Goal: Task Accomplishment & Management: Complete application form

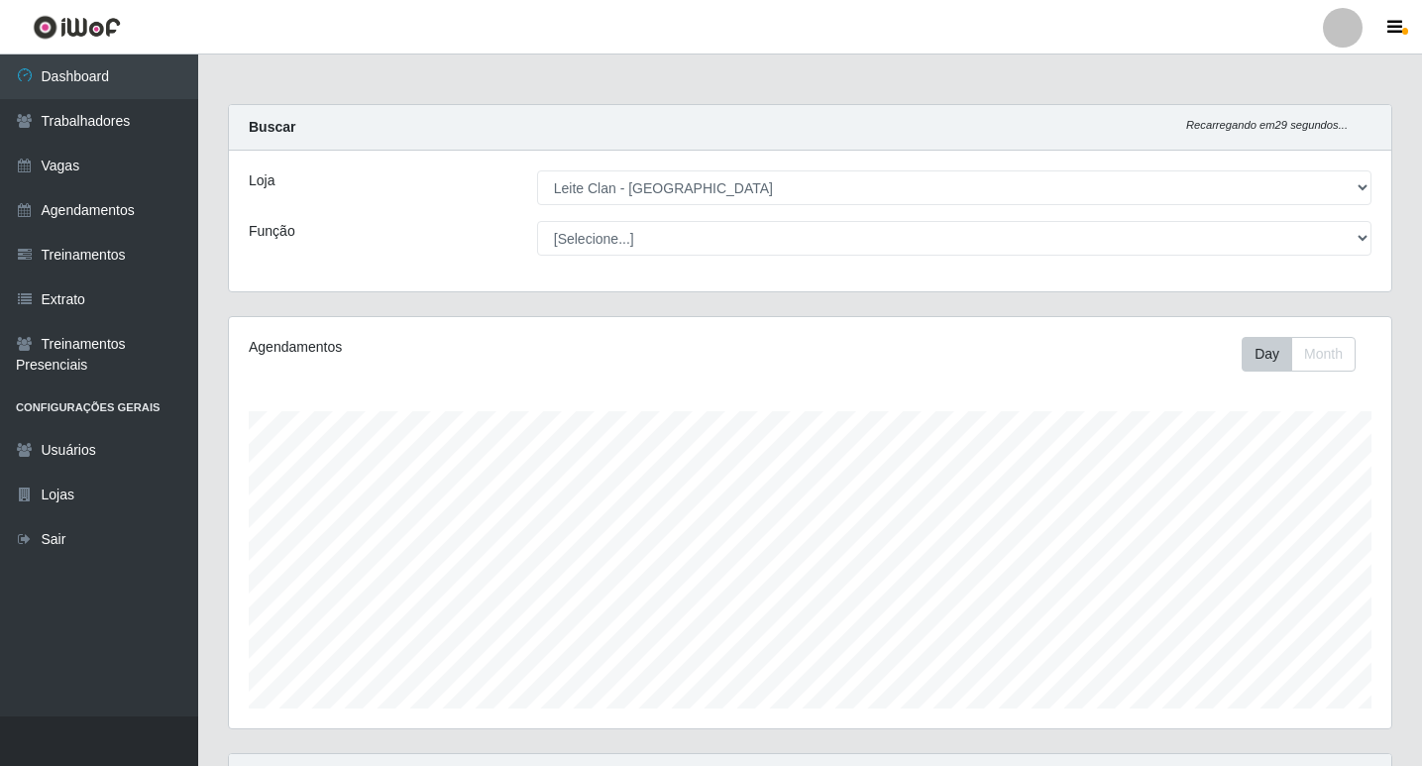
select select "452"
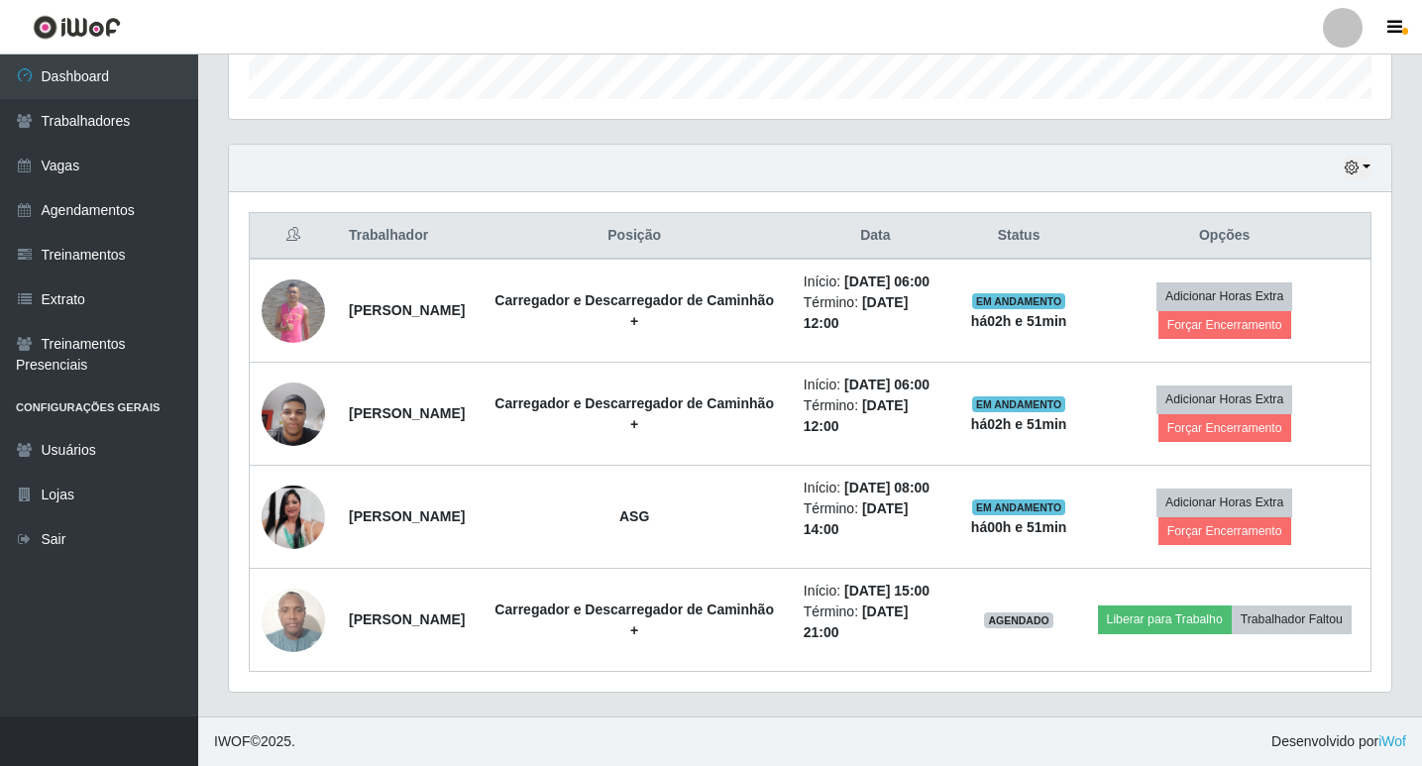
scroll to position [395, 0]
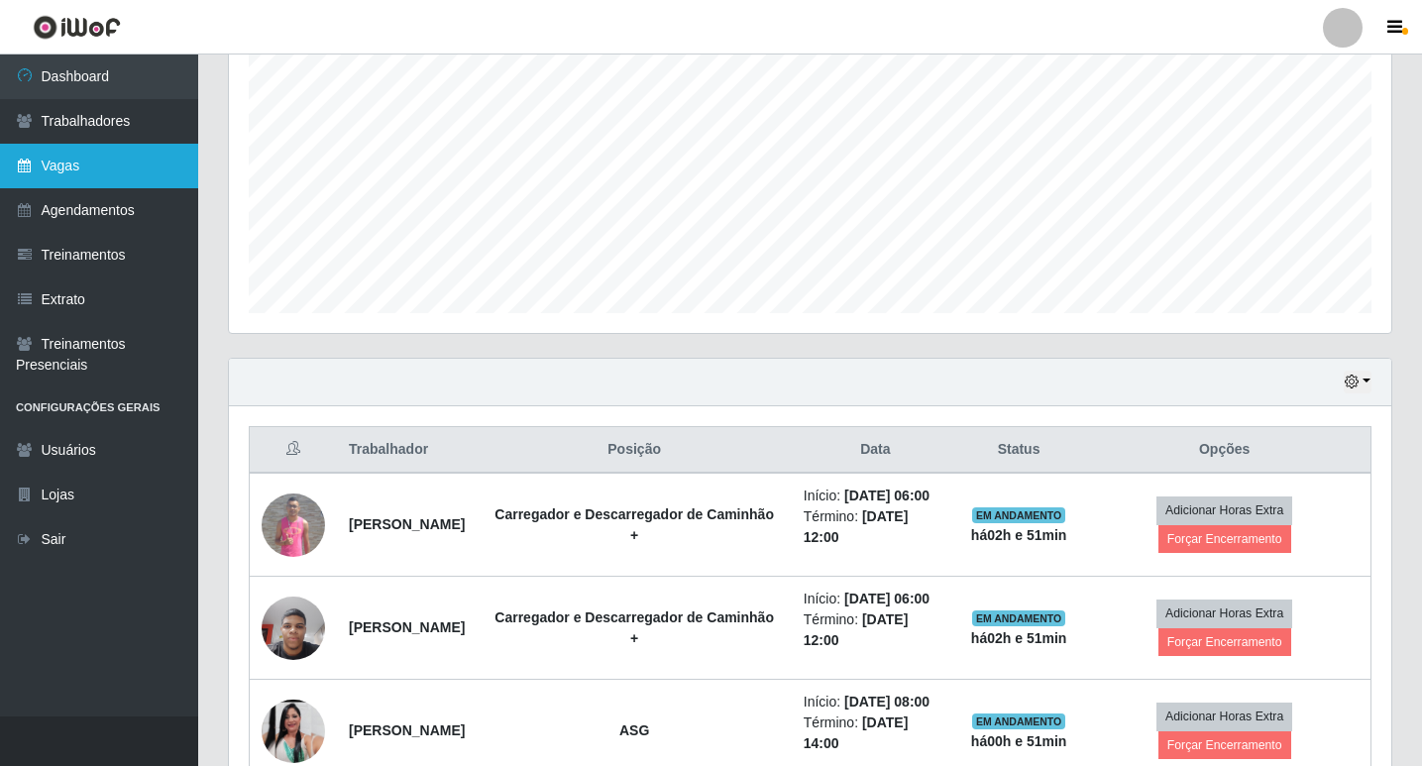
click at [56, 167] on link "Vagas" at bounding box center [99, 166] width 198 height 45
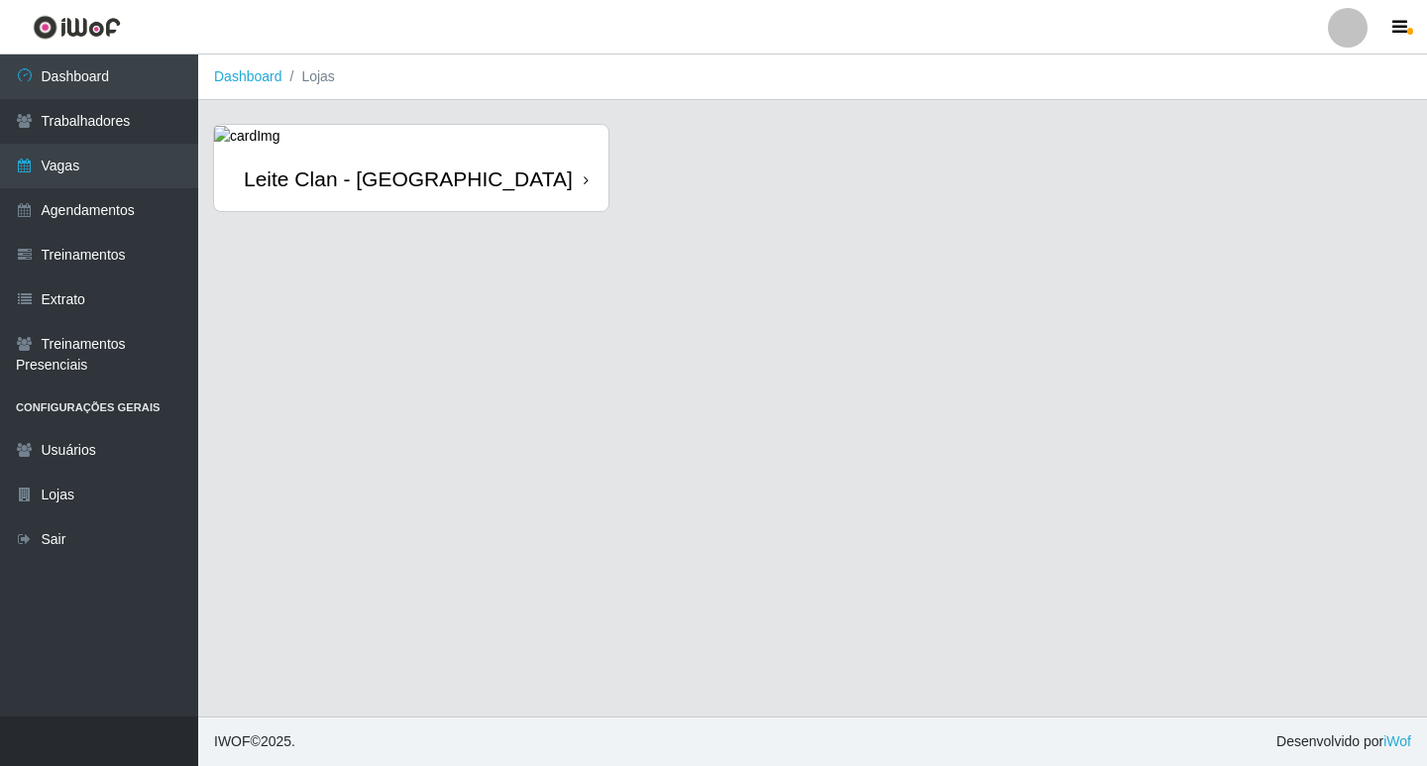
click at [521, 157] on div "Leite Clan - [GEOGRAPHIC_DATA]" at bounding box center [411, 179] width 395 height 64
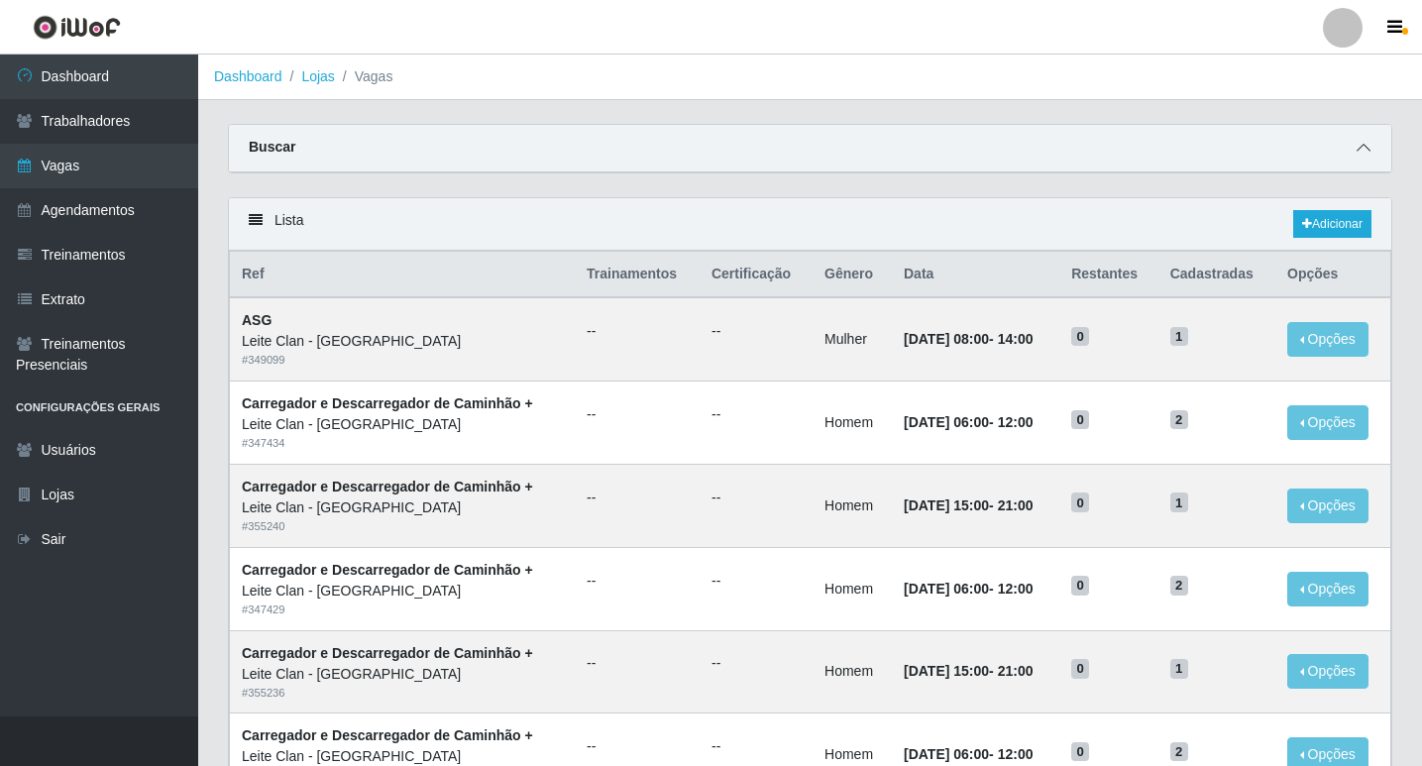
click at [1371, 145] on span at bounding box center [1364, 148] width 24 height 23
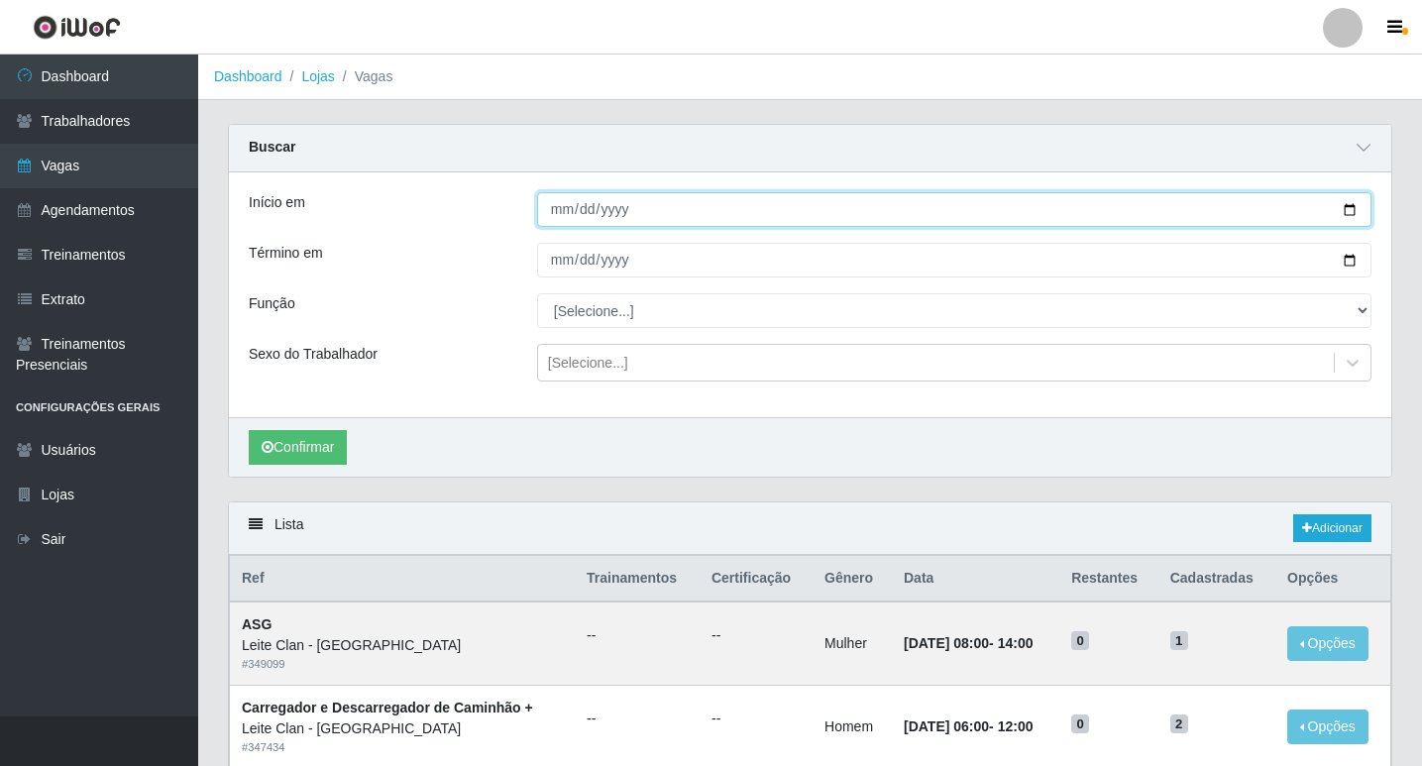
click at [565, 196] on input "Início em" at bounding box center [954, 209] width 835 height 35
type input "[DATE]"
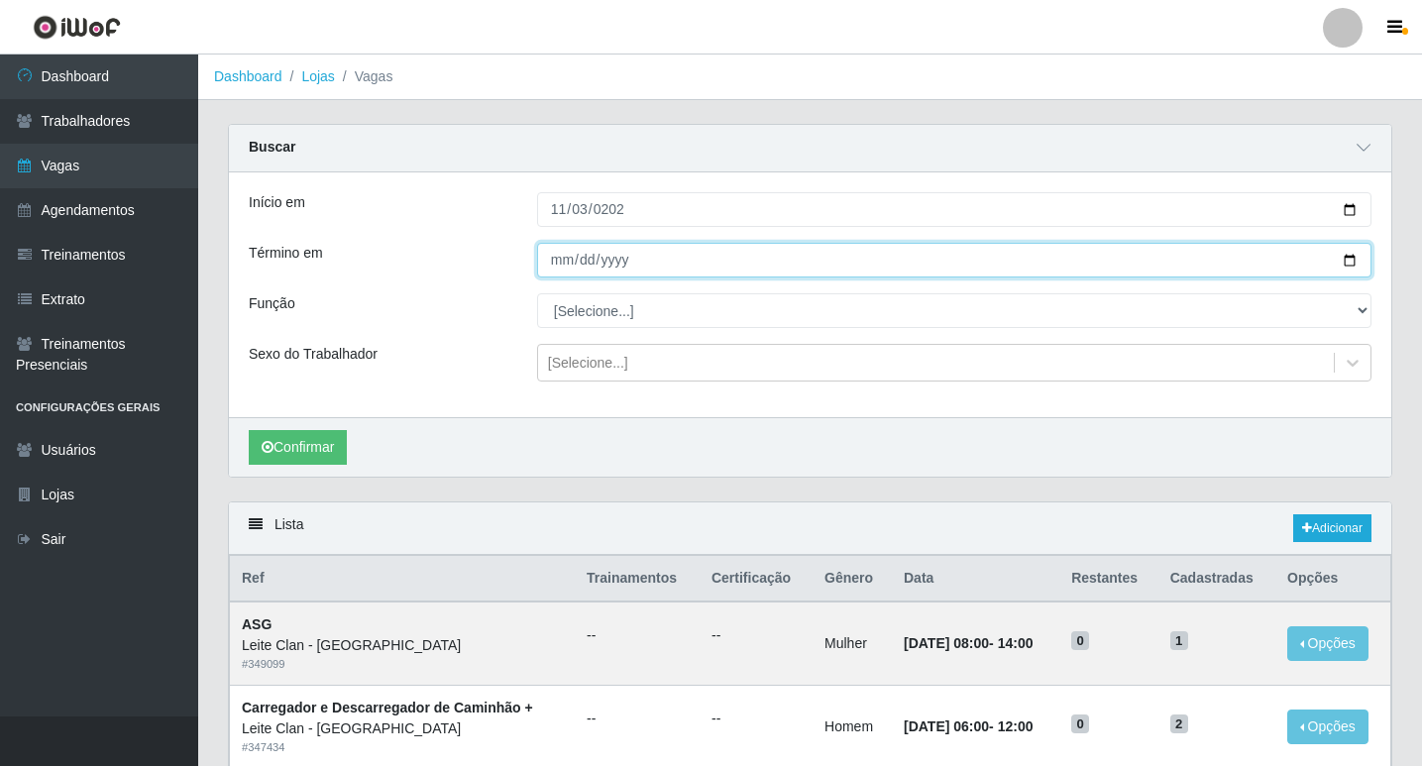
click at [557, 250] on input "Término em" at bounding box center [954, 260] width 835 height 35
click at [555, 261] on input "Término em" at bounding box center [954, 260] width 835 height 35
type input "[DATE]"
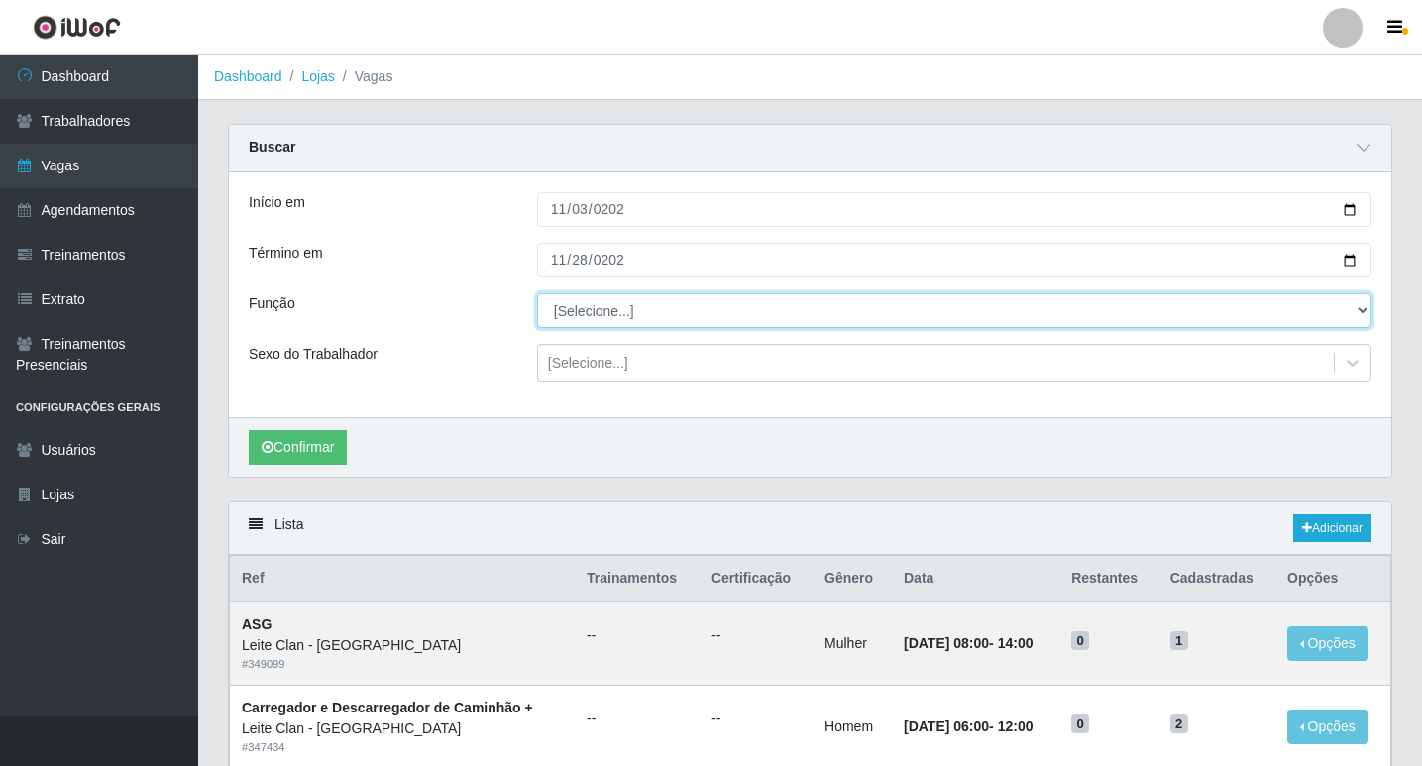
click at [620, 297] on select "[Selecione...] ASG ASG + Carregador e Descarregador de Caminhão Carregador e De…" at bounding box center [954, 310] width 835 height 35
click at [619, 311] on select "[Selecione...] ASG ASG + Carregador e Descarregador de Caminhão Carregador e De…" at bounding box center [954, 310] width 835 height 35
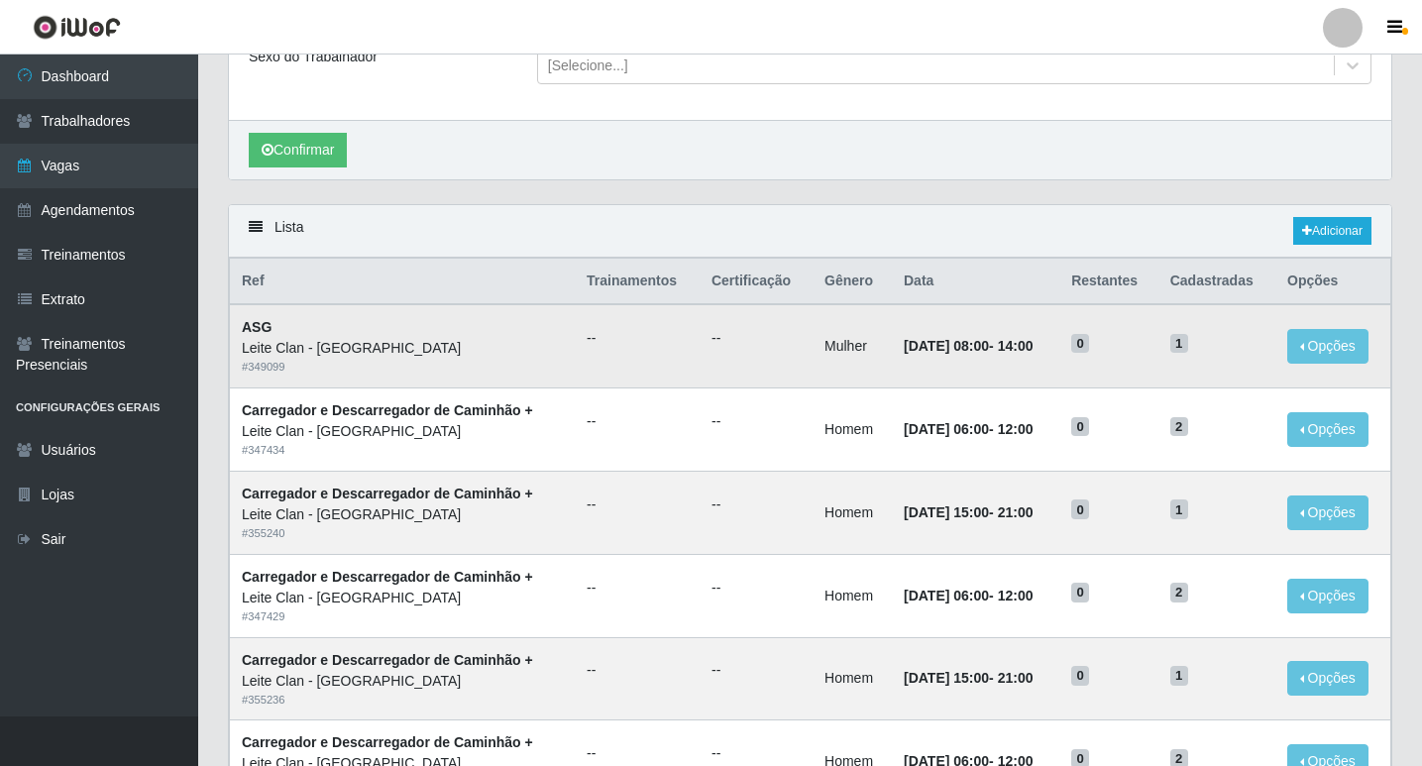
click at [603, 309] on td "--" at bounding box center [637, 345] width 125 height 83
click at [585, 308] on td "--" at bounding box center [637, 345] width 125 height 83
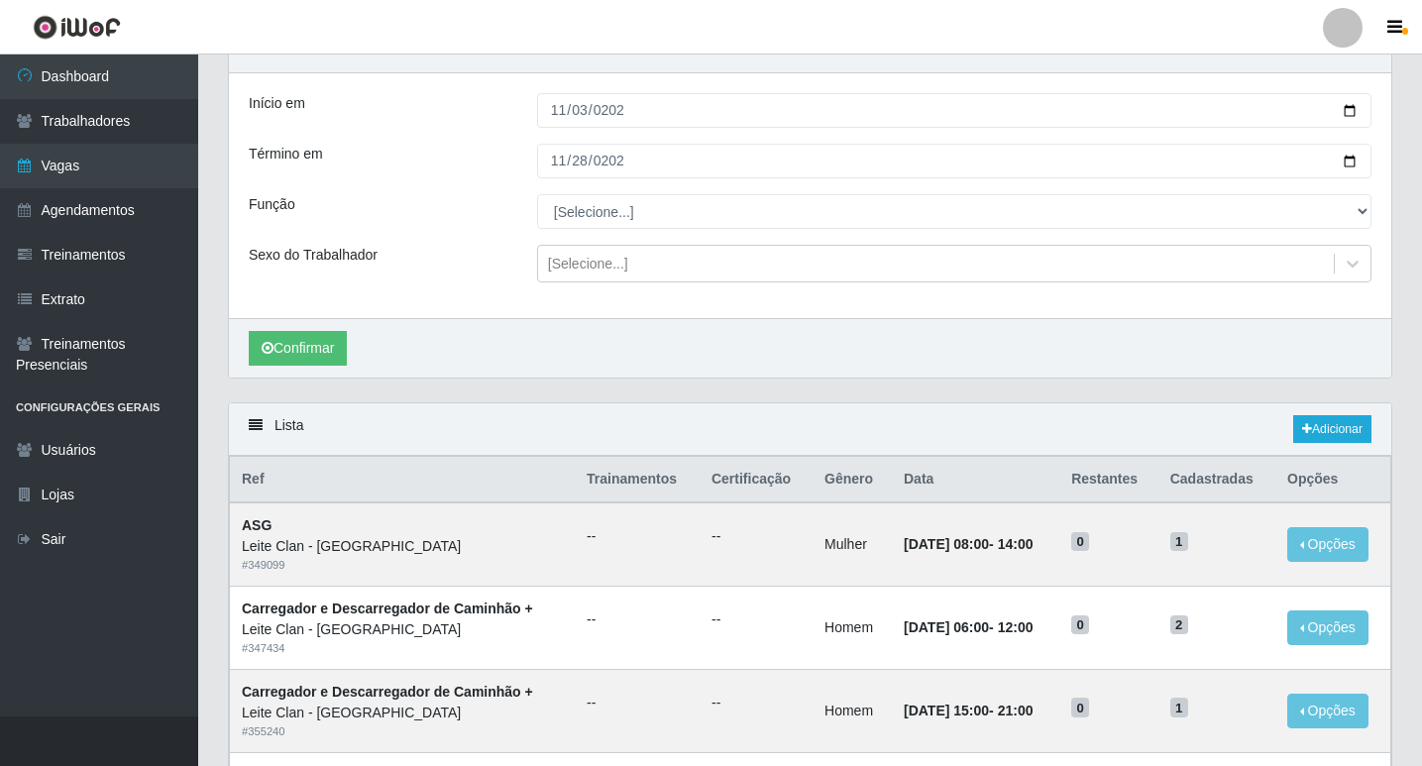
scroll to position [0, 0]
